Goal: Check status: Check status

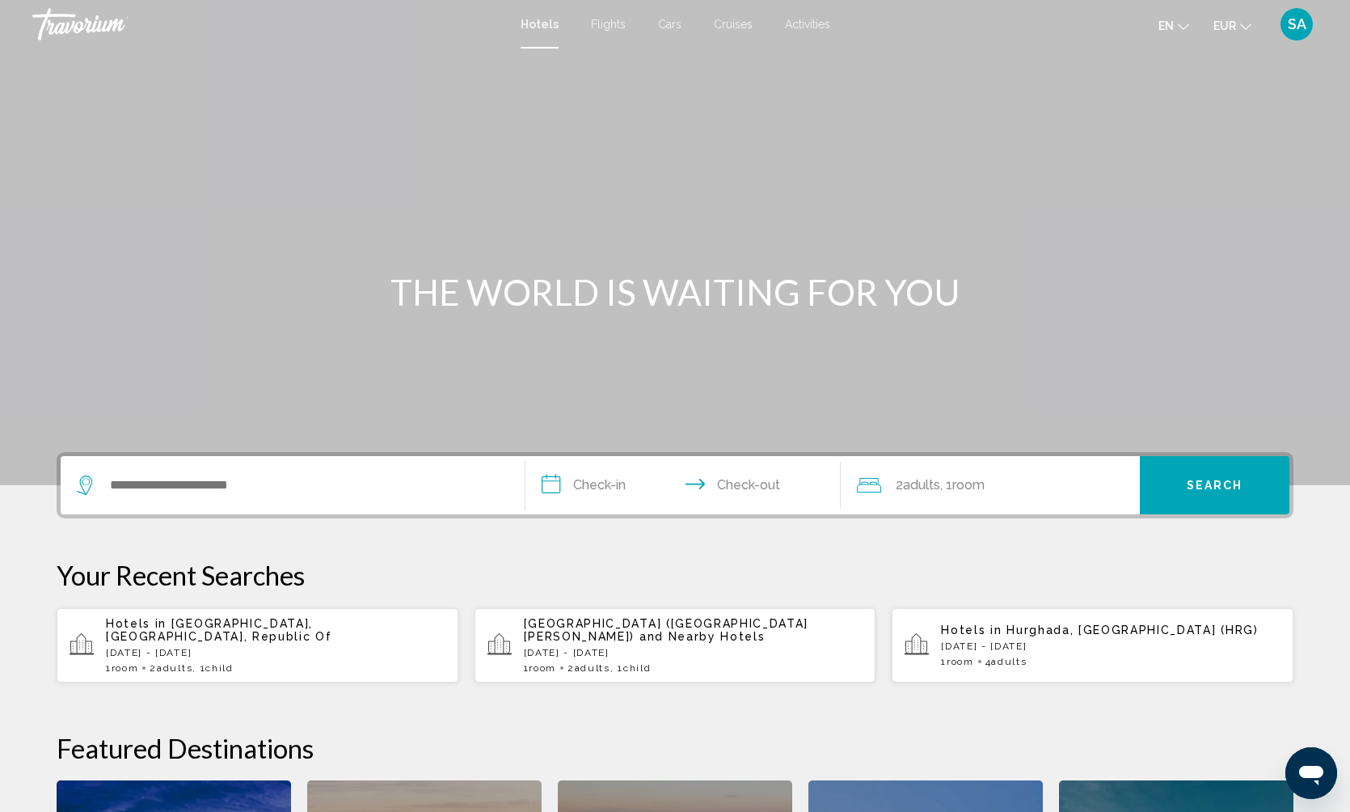
click at [1289, 19] on span "SA" at bounding box center [1297, 24] width 19 height 16
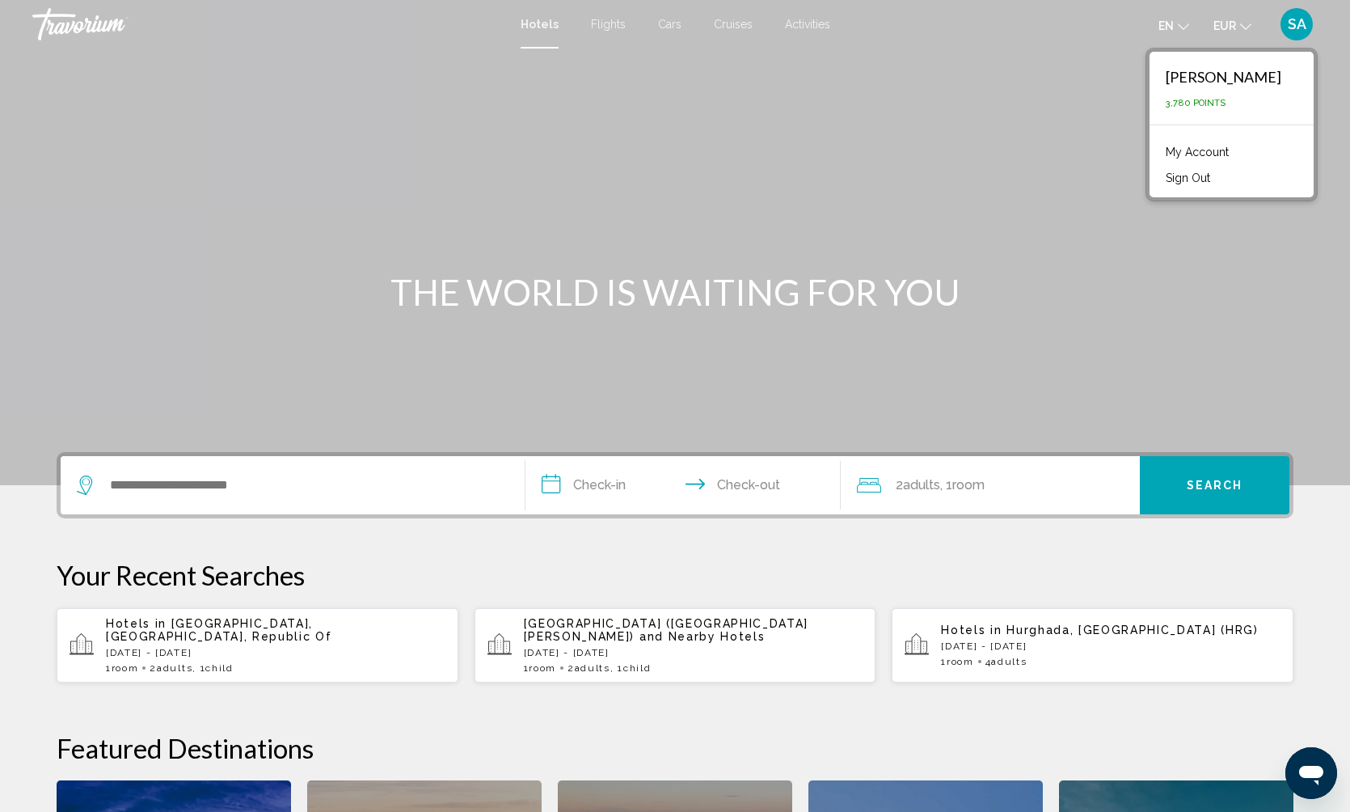
click at [1202, 155] on link "My Account" at bounding box center [1197, 151] width 79 height 21
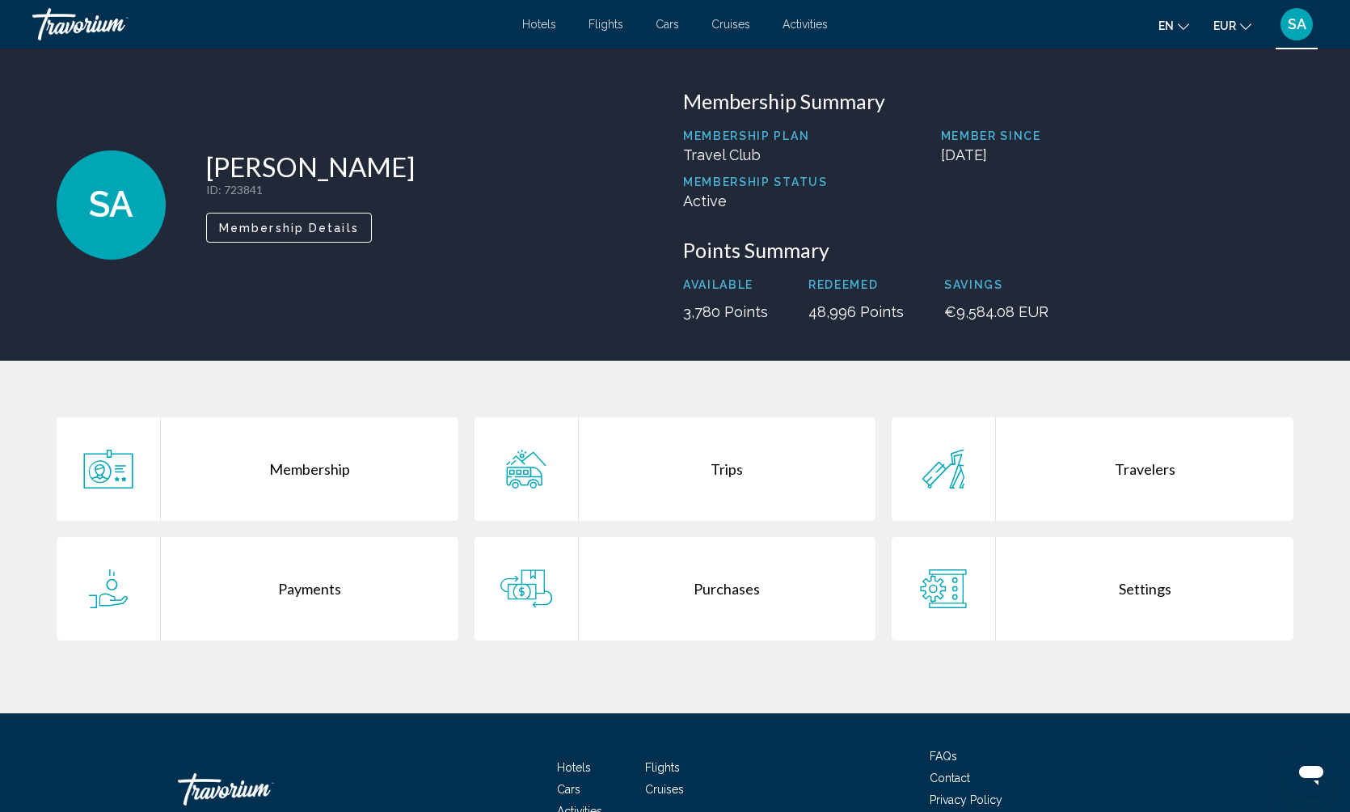
click at [764, 592] on div "Purchases" at bounding box center [728, 588] width 298 height 103
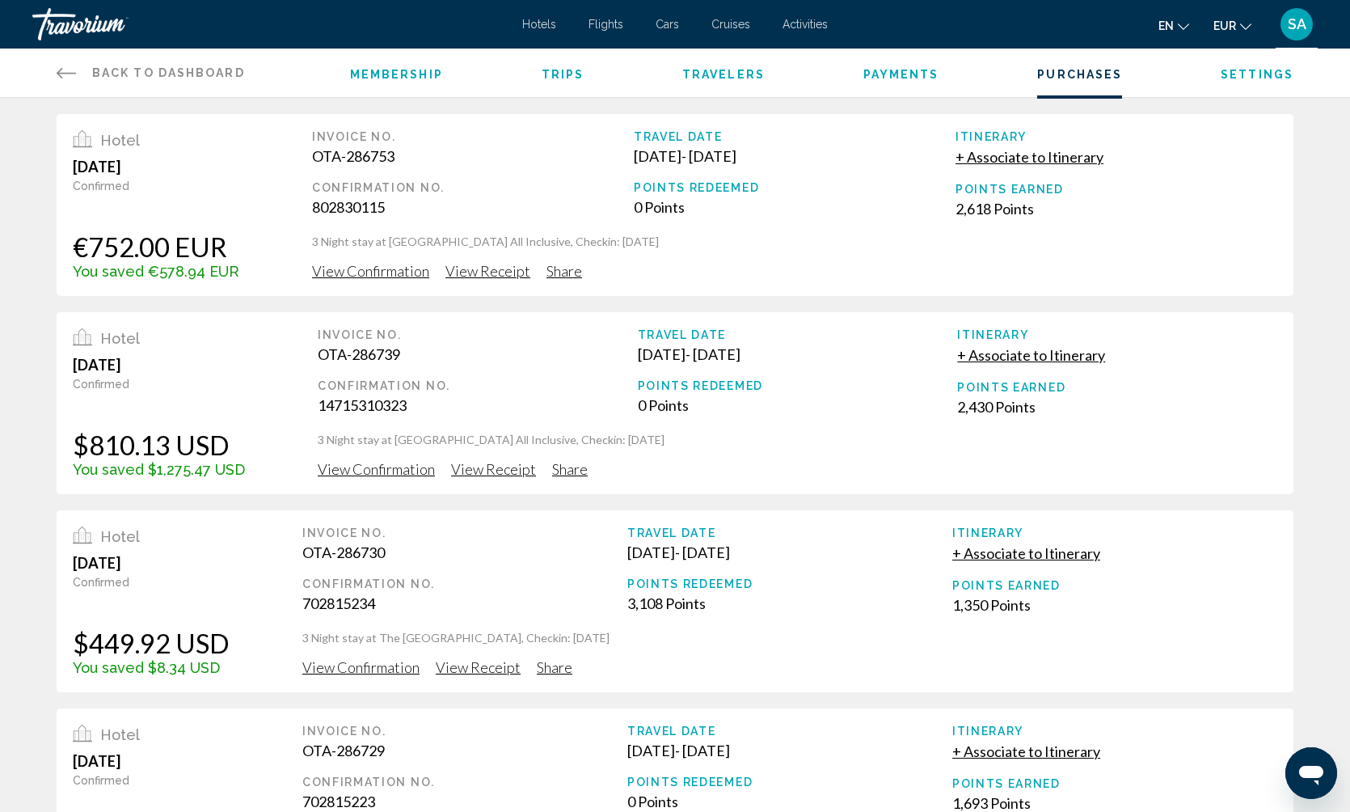
click at [332, 273] on span "View Confirmation" at bounding box center [370, 271] width 117 height 18
drag, startPoint x: 410, startPoint y: 161, endPoint x: 300, endPoint y: 137, distance: 112.6
click at [300, 137] on div "Hotel [DATE] Confirmed €752.00 EUR You saved €578.94 EUR Invoice No. OTA-286753…" at bounding box center [675, 205] width 1237 height 182
copy div "Invoice No. OTA-286753"
